Goal: Contribute content

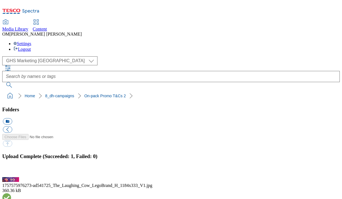
scroll to position [212, 0]
click at [92, 94] on link "On-pack Promo T&Cs 2" at bounding box center [104, 96] width 41 height 4
click at [11, 171] on button "button" at bounding box center [7, 173] width 8 height 5
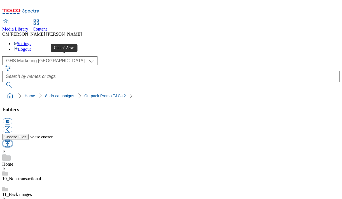
click at [12, 140] on button "button" at bounding box center [7, 143] width 9 height 6
type input "C:\fakepath\1757575976273-ad541725_The_Laughing_Cow_LegoBrand_H_1184x333_V2.jpg"
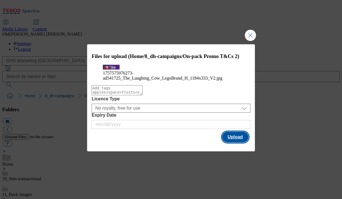
click at [244, 142] on button "Upload" at bounding box center [235, 137] width 26 height 11
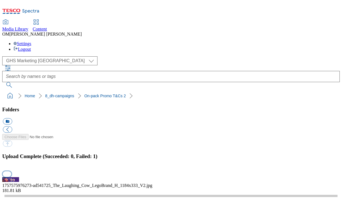
click at [11, 171] on button "button" at bounding box center [7, 173] width 8 height 5
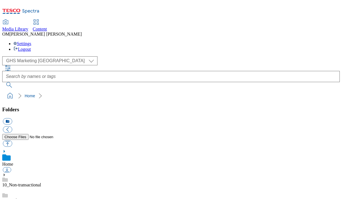
scroll to position [64, 0]
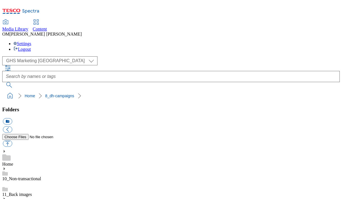
click at [12, 140] on button "button" at bounding box center [7, 143] width 9 height 6
type input "C:\fakepath\1757575976273-ad541725_The_Laughing_Cow_LegoBrand_H_1184x333_V2.jpg"
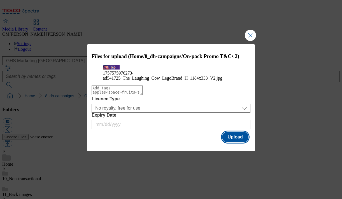
click at [238, 142] on button "Upload" at bounding box center [235, 137] width 26 height 11
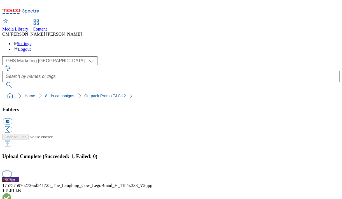
click at [11, 171] on button "button" at bounding box center [7, 173] width 8 height 5
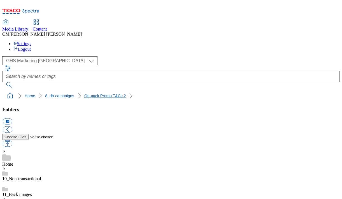
click at [84, 94] on link "On-pack Promo T&Cs 2" at bounding box center [104, 96] width 41 height 4
click at [12, 140] on button "button" at bounding box center [7, 143] width 9 height 6
type input "C:\fakepath\1757575976273-ad541725_The_Laughing_Cow_LegoBrand_H_1184x333_V2.jpg"
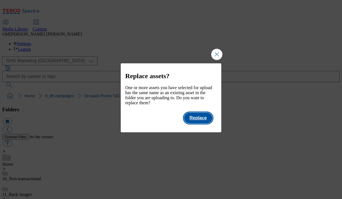
click at [199, 123] on button "Replace" at bounding box center [198, 118] width 28 height 11
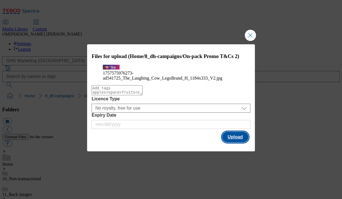
click at [231, 142] on button "Upload" at bounding box center [235, 137] width 26 height 11
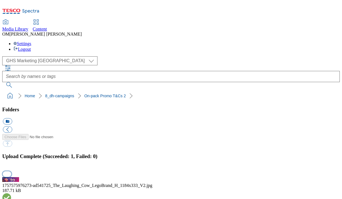
click at [11, 171] on button "button" at bounding box center [7, 173] width 8 height 5
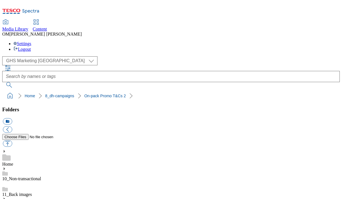
scroll to position [18, 0]
